Goal: Information Seeking & Learning: Learn about a topic

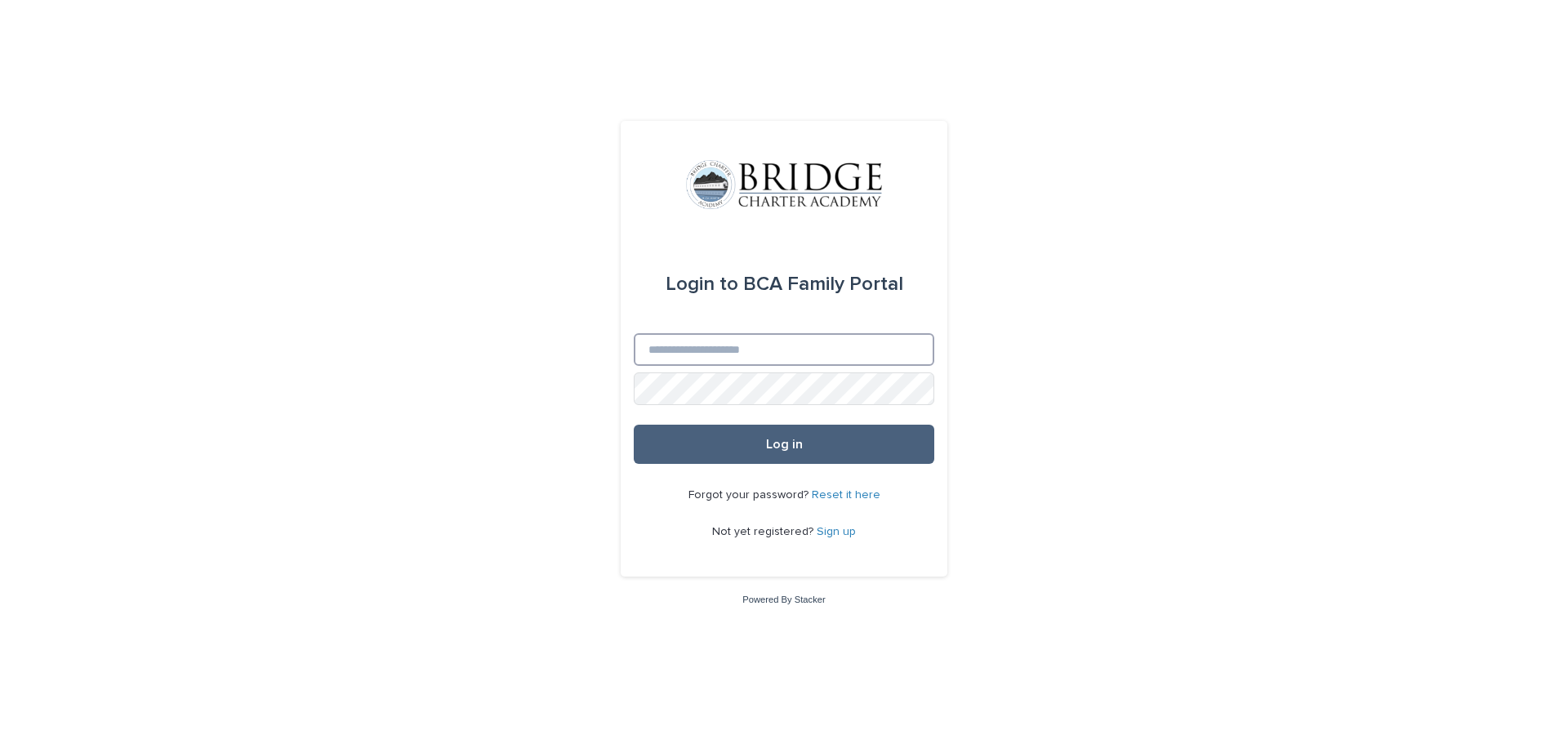
type input "**********"
click at [775, 450] on span "Log in" at bounding box center [784, 444] width 37 height 13
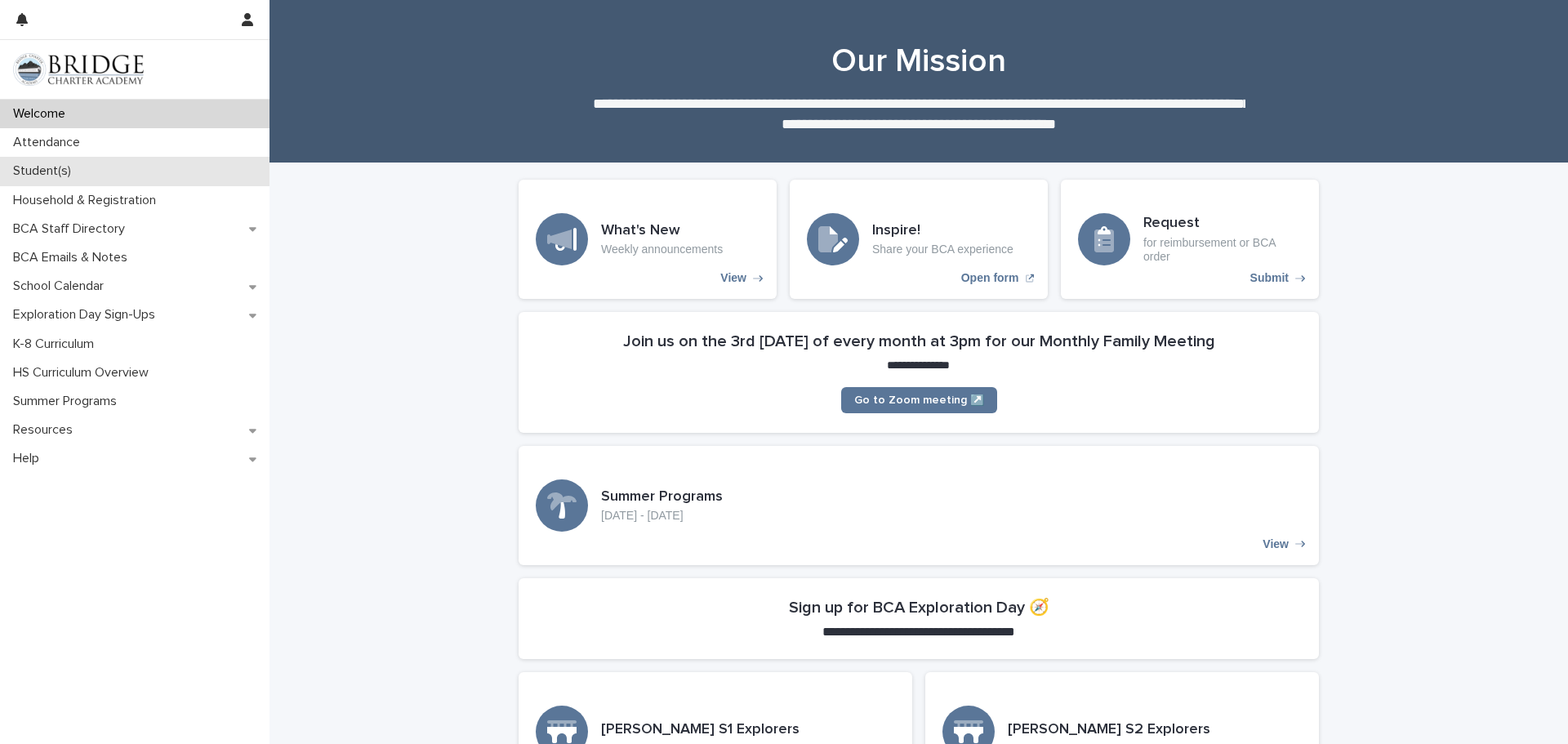
click at [32, 176] on p "Student(s)" at bounding box center [45, 171] width 77 height 15
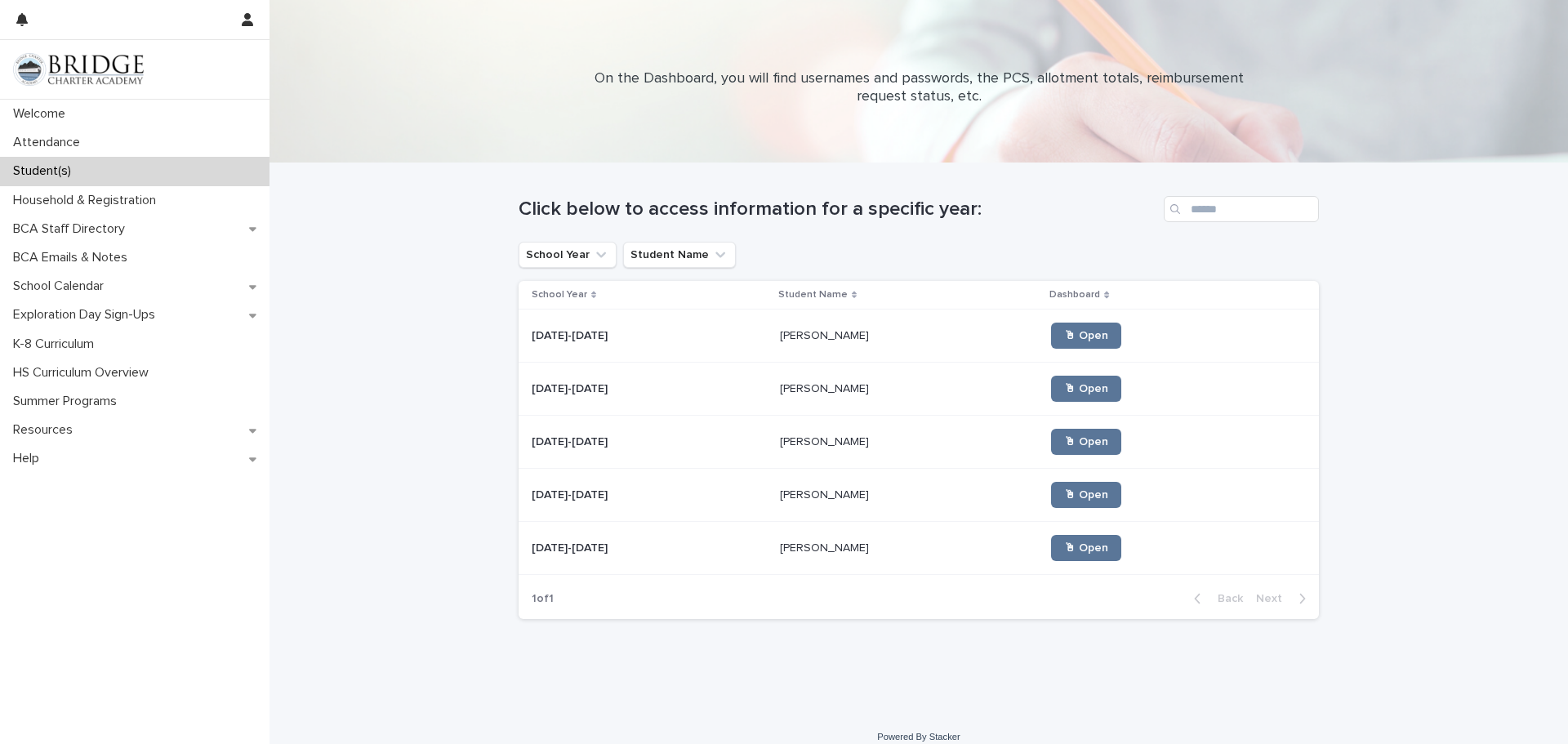
click at [780, 501] on p "[PERSON_NAME]" at bounding box center [826, 494] width 92 height 17
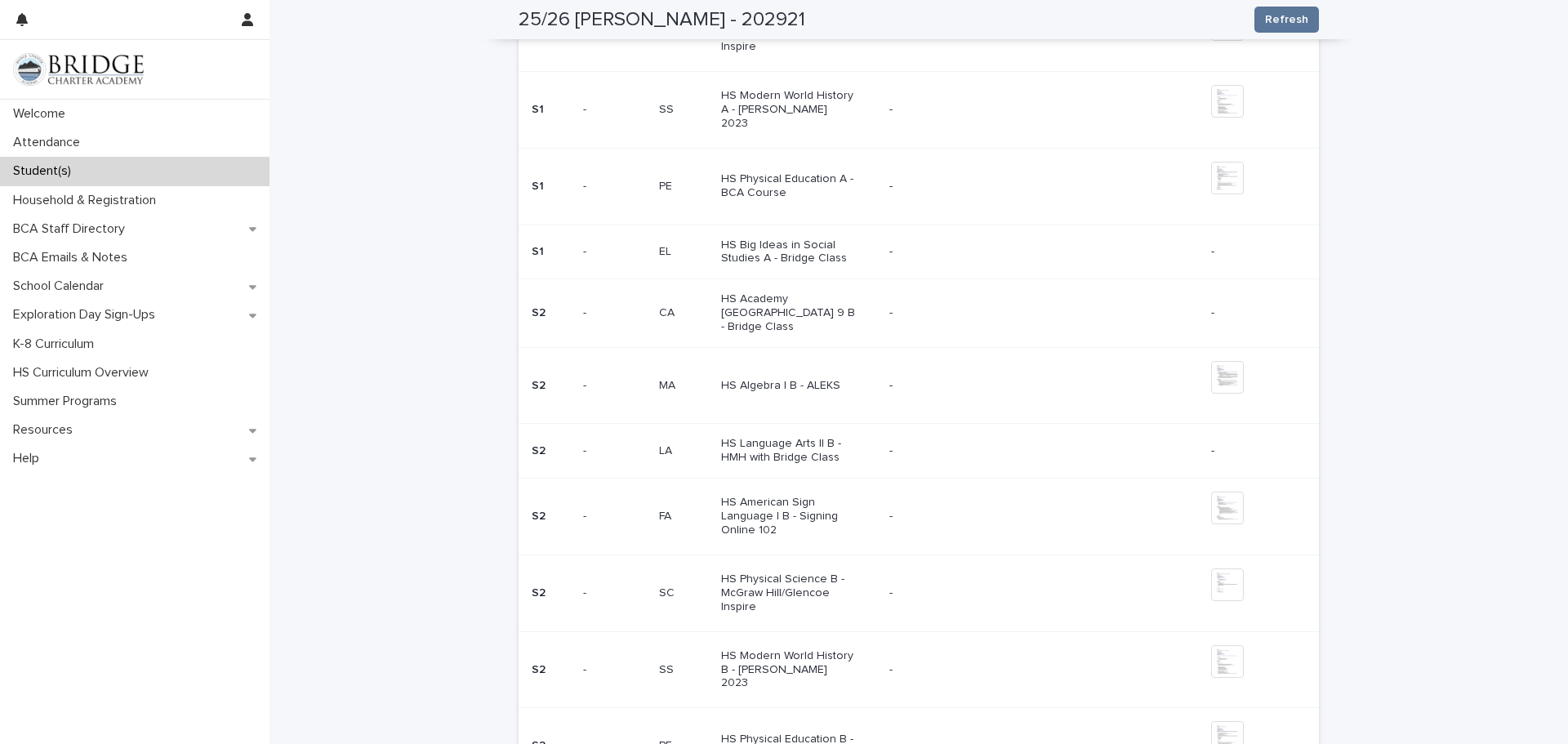
scroll to position [1157, 0]
click at [778, 131] on p "HS Modern World History A - [PERSON_NAME] 2023" at bounding box center [790, 112] width 136 height 41
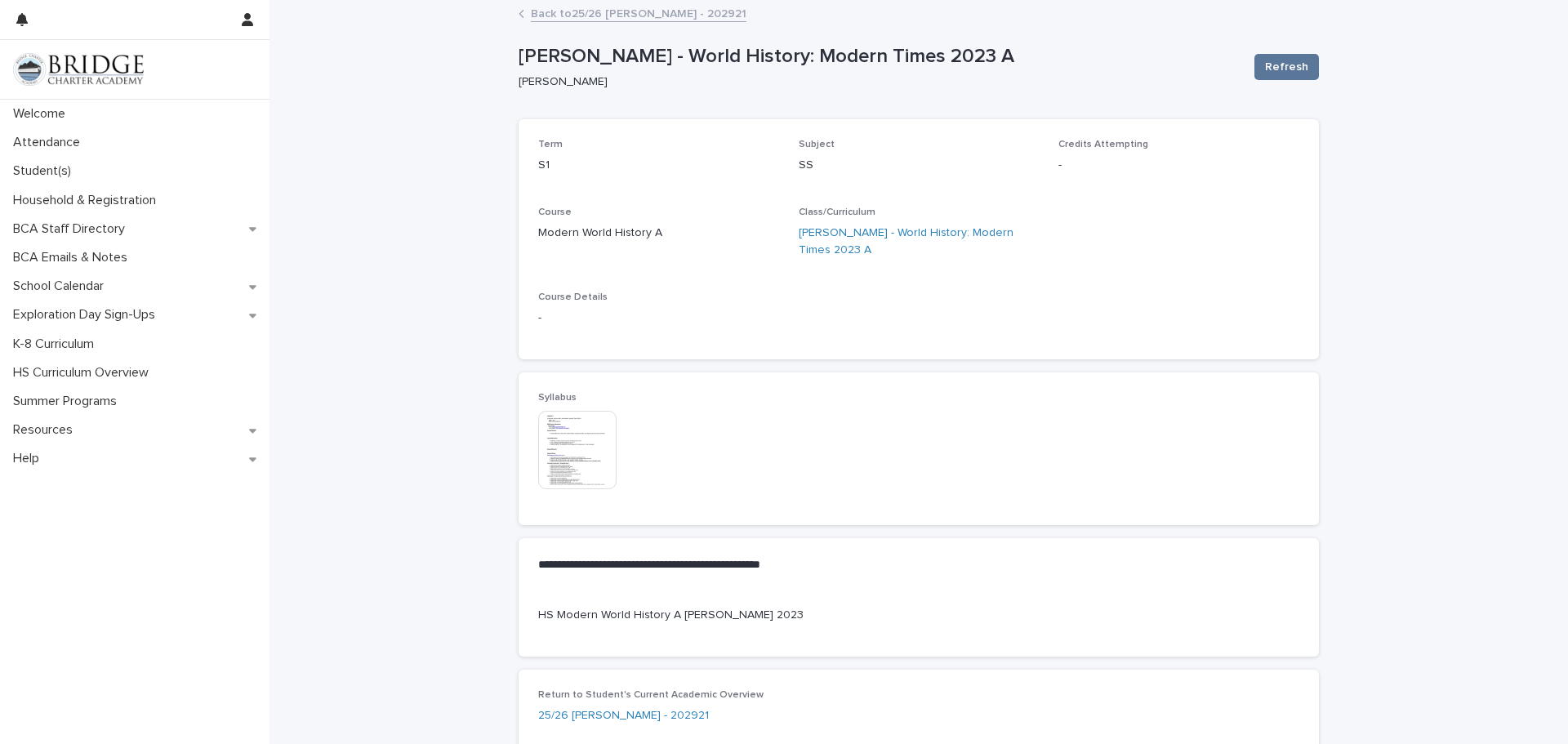
click at [574, 449] on img at bounding box center [578, 450] width 78 height 78
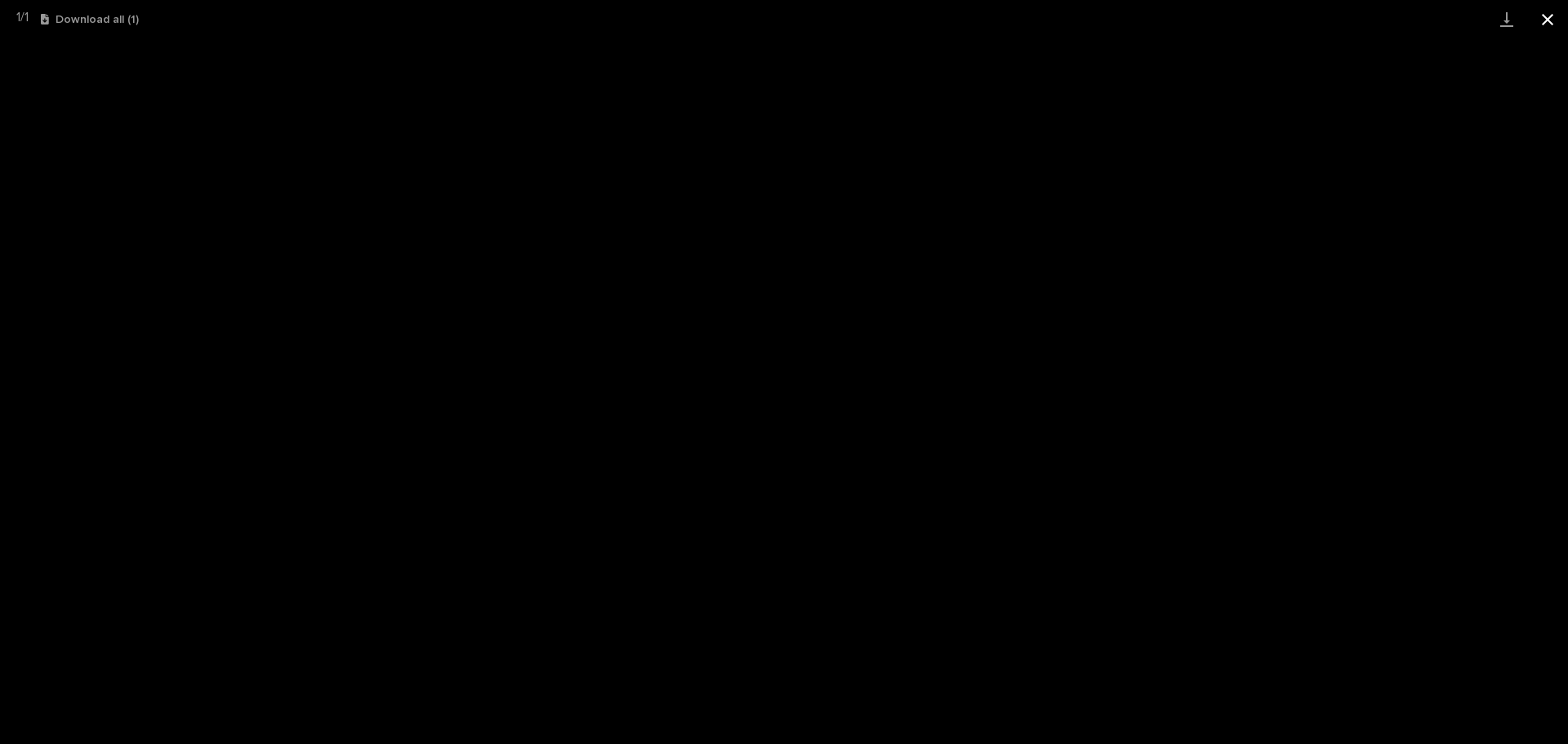
click at [1550, 21] on button "Close gallery" at bounding box center [1548, 19] width 41 height 38
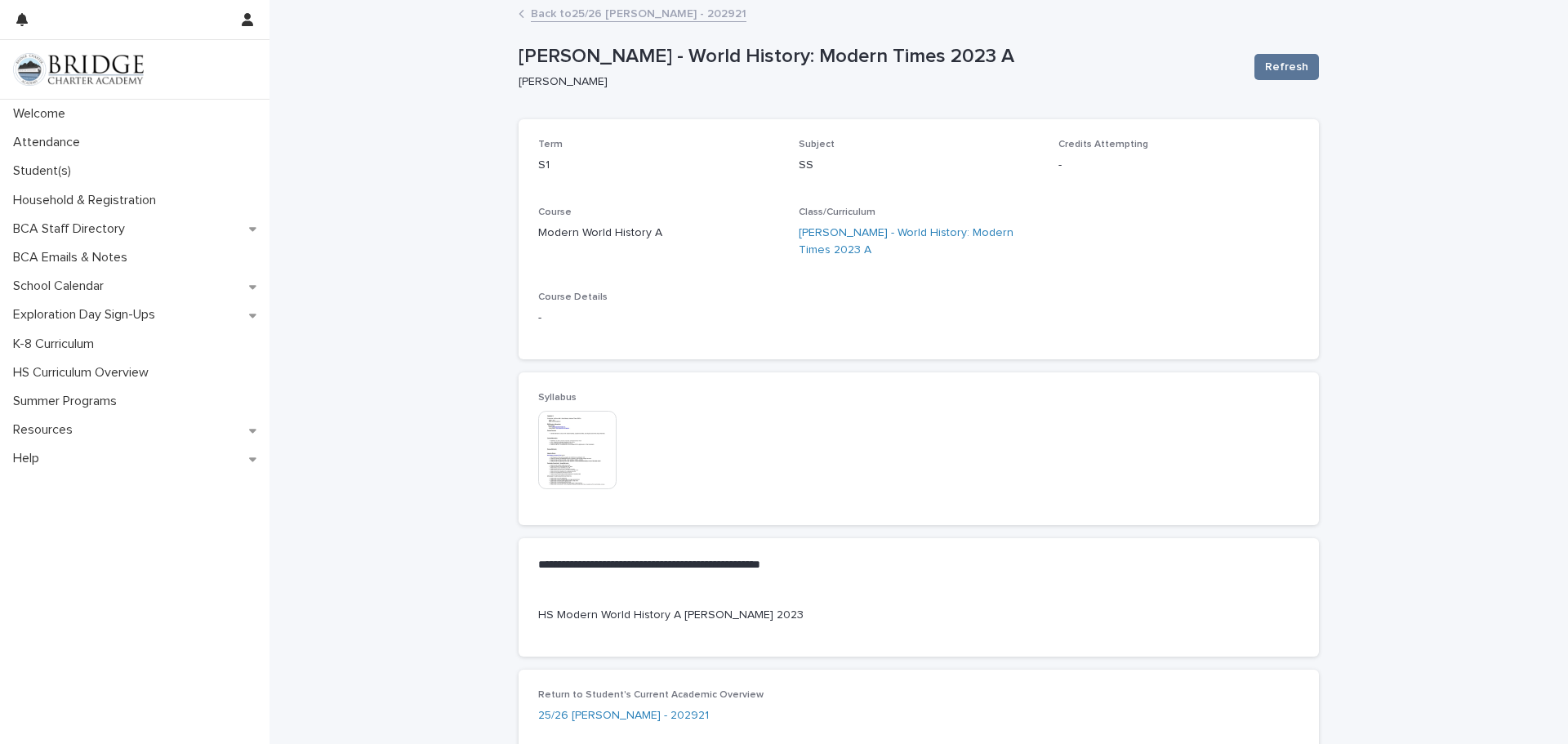
click at [571, 9] on link "Back to 25/26 [PERSON_NAME] - 202921" at bounding box center [638, 13] width 215 height 19
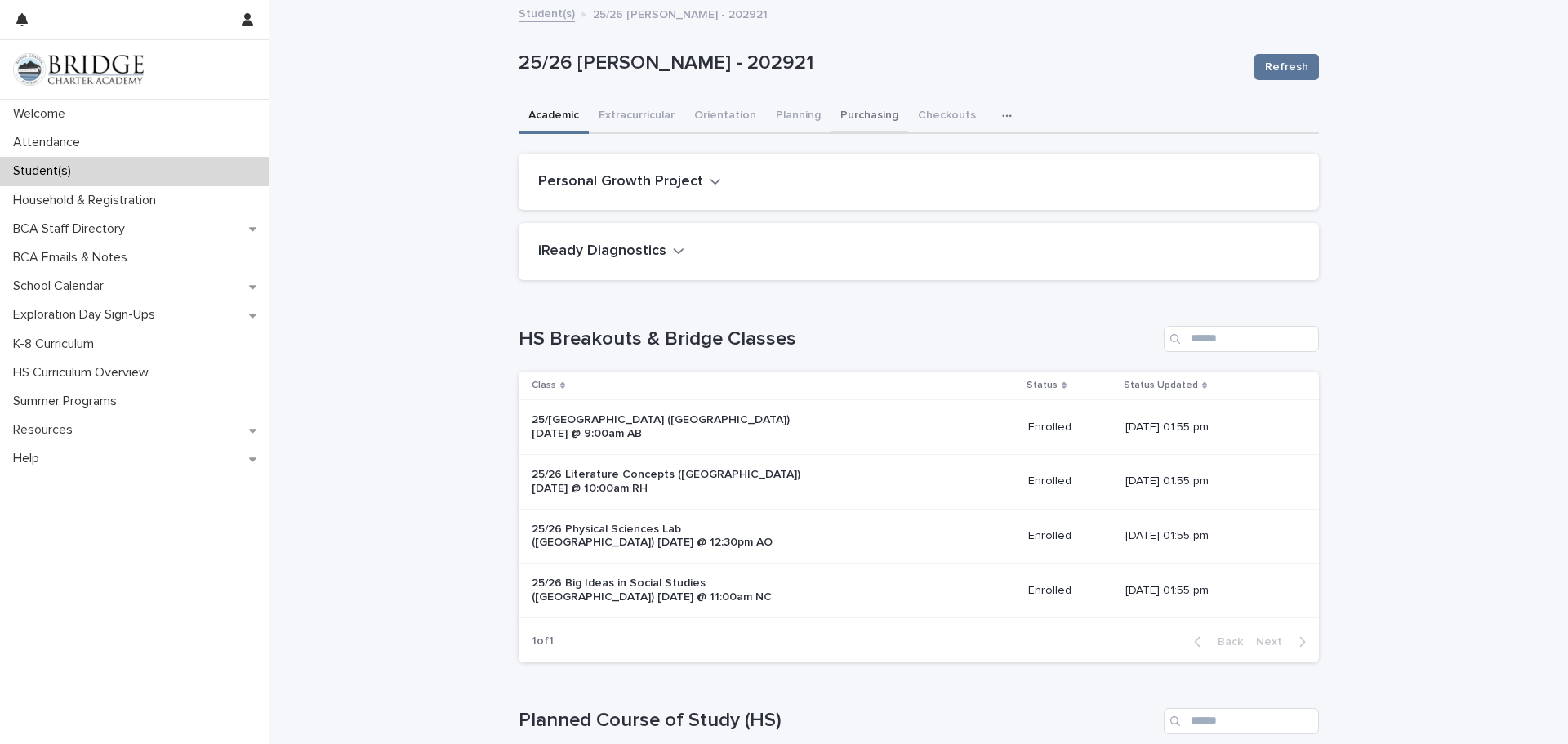
click at [861, 121] on button "Purchasing" at bounding box center [869, 117] width 77 height 34
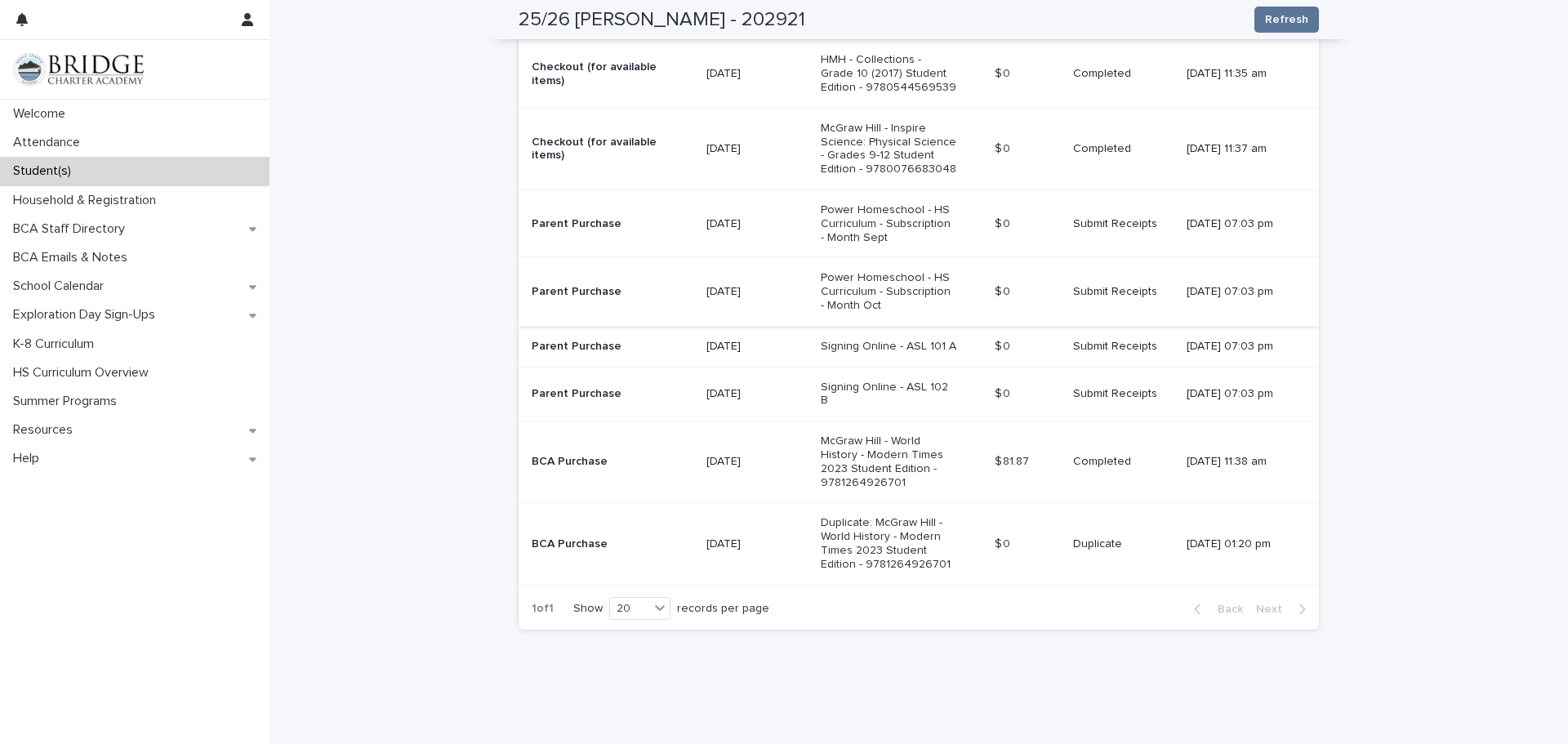
scroll to position [529, 0]
